Goal: Browse casually

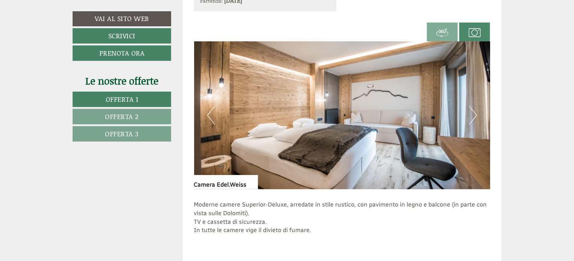
scroll to position [1467, 0]
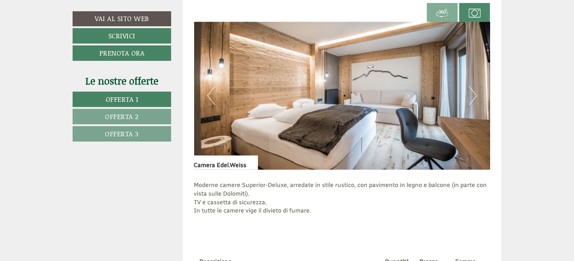
click at [474, 92] on button "Next" at bounding box center [473, 96] width 8 height 19
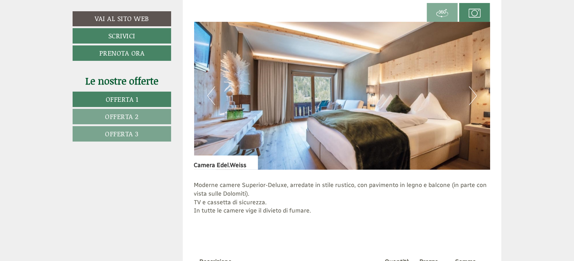
click at [472, 92] on button "Next" at bounding box center [473, 96] width 8 height 19
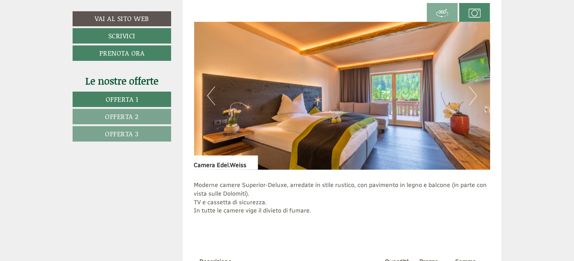
click at [472, 92] on button "Next" at bounding box center [473, 96] width 8 height 19
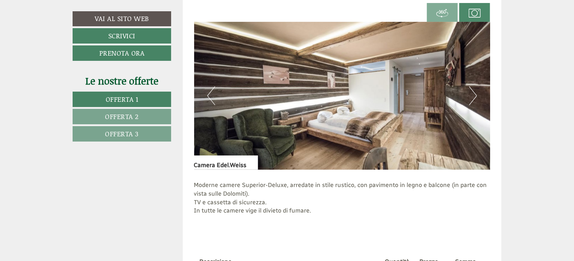
click at [472, 92] on button "Next" at bounding box center [473, 96] width 8 height 19
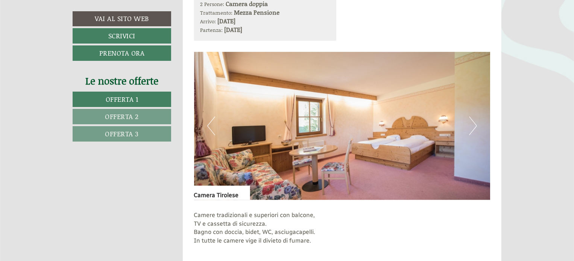
scroll to position [940, 0]
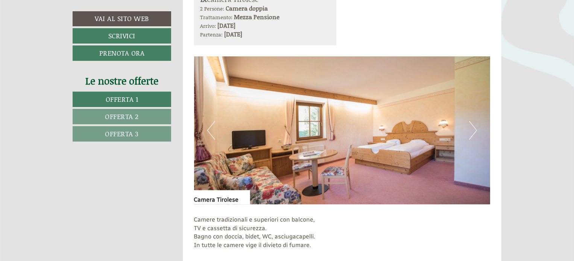
click at [469, 127] on img at bounding box center [342, 130] width 296 height 148
click at [475, 131] on button "Next" at bounding box center [473, 130] width 8 height 19
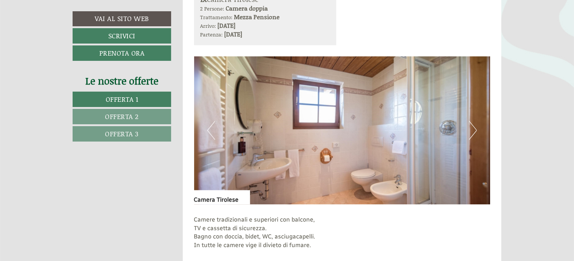
click at [474, 129] on button "Next" at bounding box center [473, 130] width 8 height 19
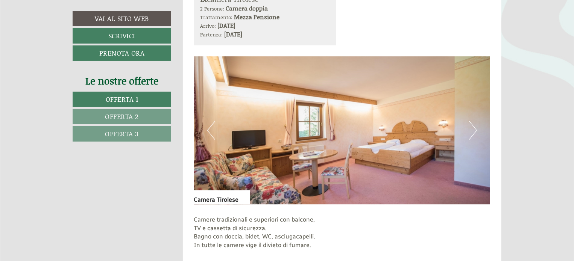
click at [474, 129] on button "Next" at bounding box center [473, 130] width 8 height 19
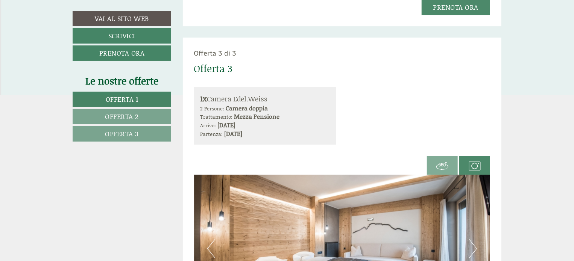
scroll to position [1392, 0]
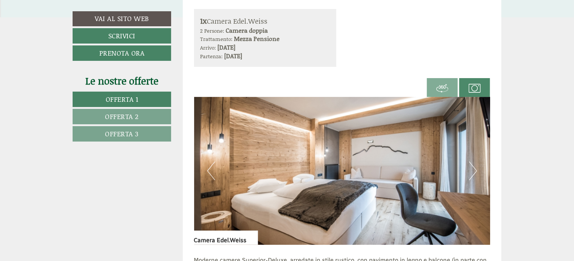
click at [469, 166] on img at bounding box center [342, 171] width 296 height 148
click at [477, 170] on button "Next" at bounding box center [473, 171] width 8 height 19
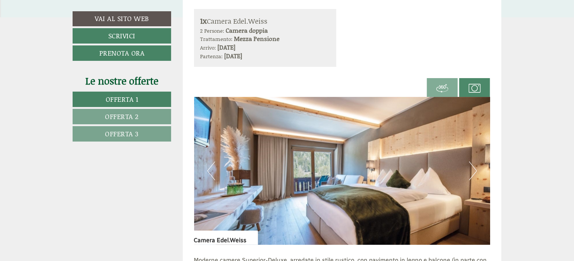
click at [205, 165] on img at bounding box center [342, 171] width 296 height 148
click at [208, 167] on button "Previous" at bounding box center [211, 171] width 8 height 19
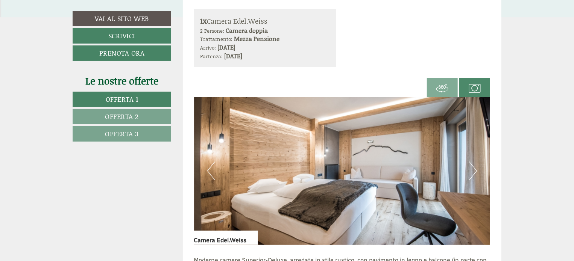
click at [472, 166] on button "Next" at bounding box center [473, 171] width 8 height 19
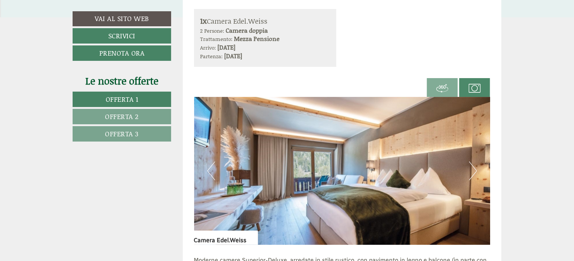
click at [472, 168] on button "Next" at bounding box center [473, 171] width 8 height 19
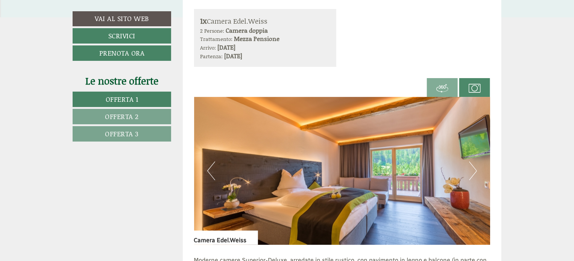
click at [472, 168] on button "Next" at bounding box center [473, 171] width 8 height 19
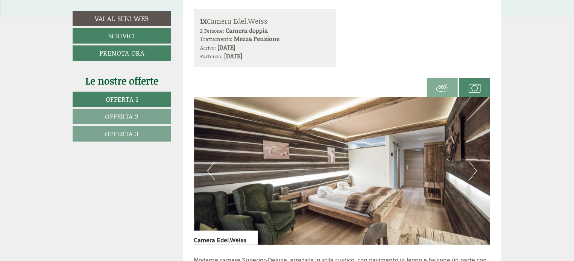
click at [473, 168] on button "Next" at bounding box center [473, 171] width 8 height 19
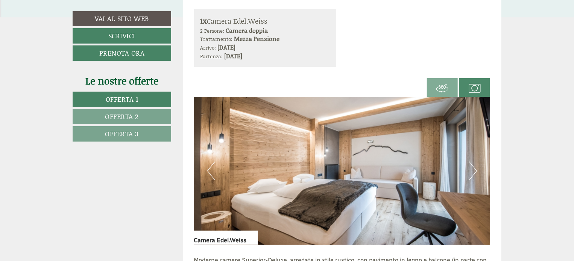
click at [473, 168] on button "Next" at bounding box center [473, 171] width 8 height 19
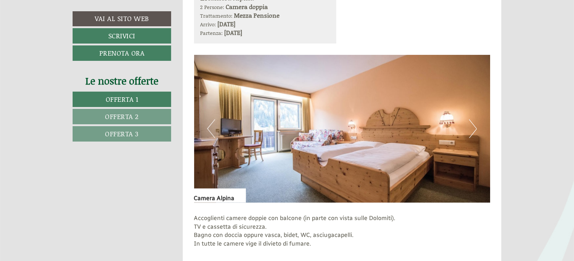
scroll to position [451, 0]
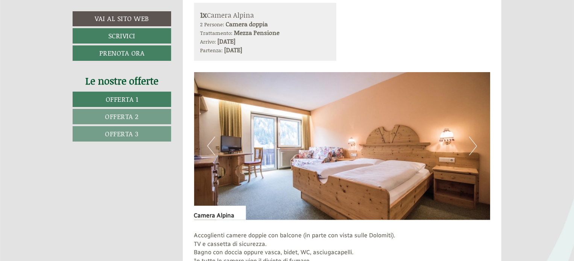
click at [471, 144] on button "Next" at bounding box center [473, 146] width 8 height 19
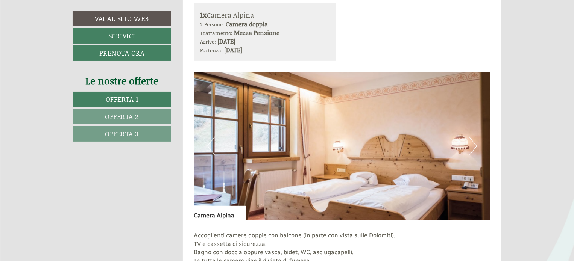
click at [471, 144] on button "Next" at bounding box center [473, 146] width 8 height 19
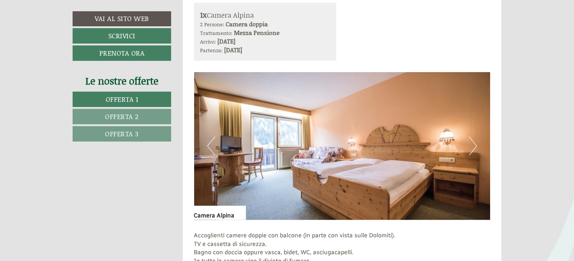
click at [471, 144] on button "Next" at bounding box center [473, 146] width 8 height 19
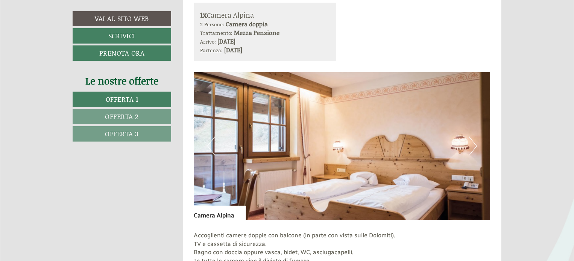
click at [471, 144] on button "Next" at bounding box center [473, 146] width 8 height 19
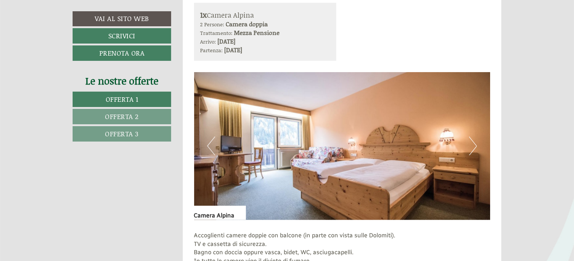
click at [471, 144] on button "Next" at bounding box center [473, 146] width 8 height 19
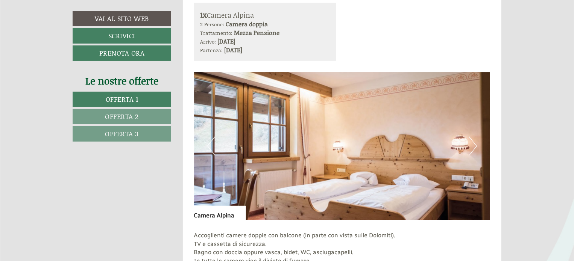
click at [471, 144] on button "Next" at bounding box center [473, 146] width 8 height 19
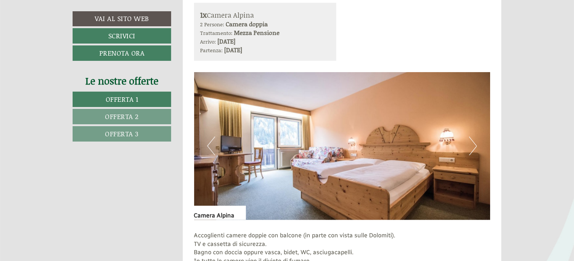
click at [471, 144] on button "Next" at bounding box center [473, 146] width 8 height 19
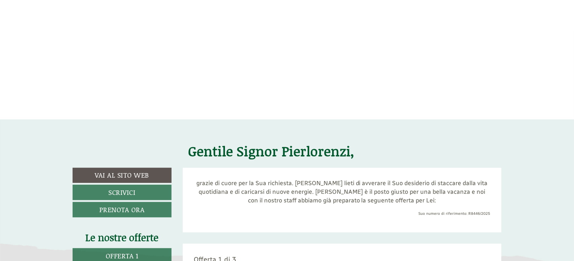
scroll to position [0, 0]
